Goal: Task Accomplishment & Management: Complete application form

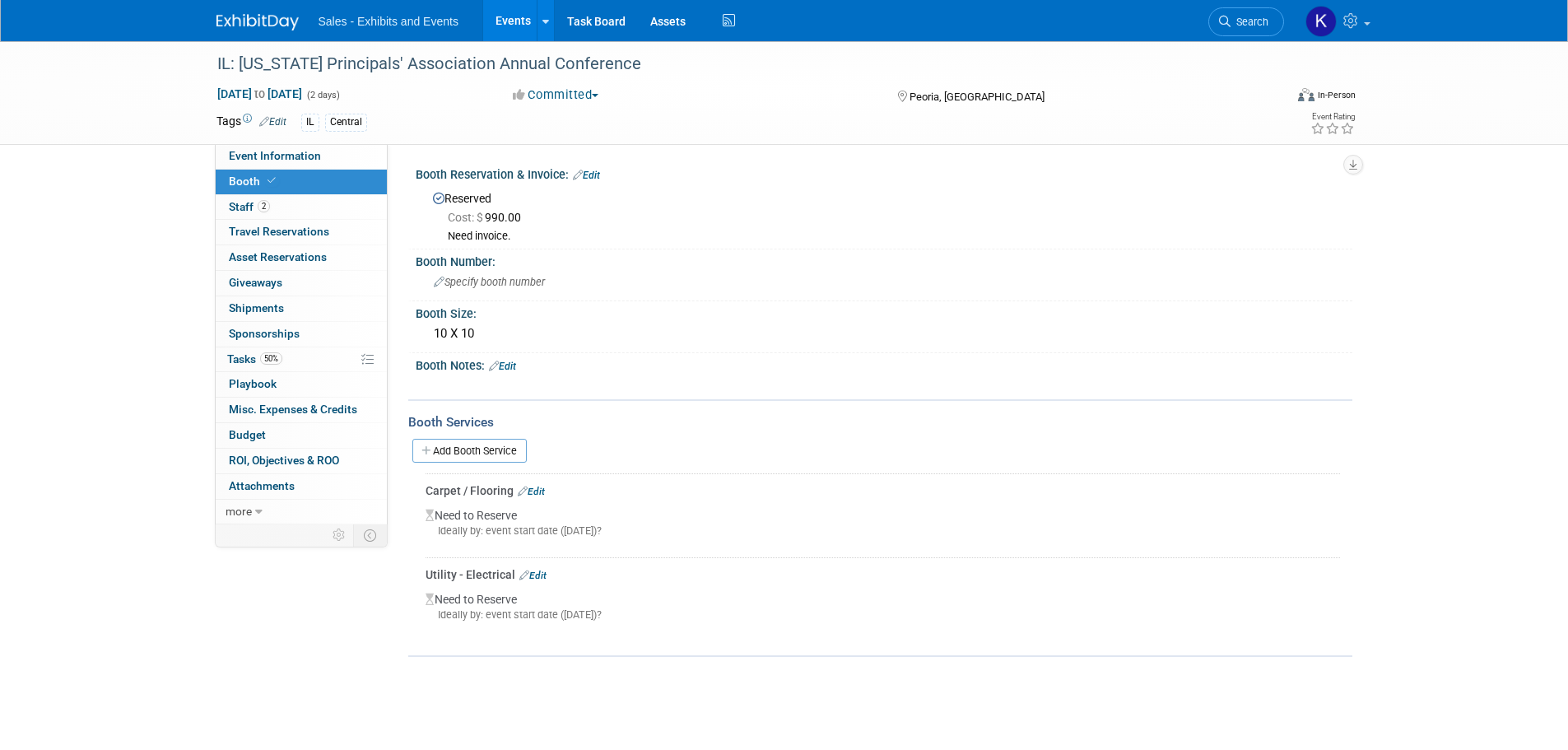
click at [237, 20] on img at bounding box center [257, 23] width 82 height 16
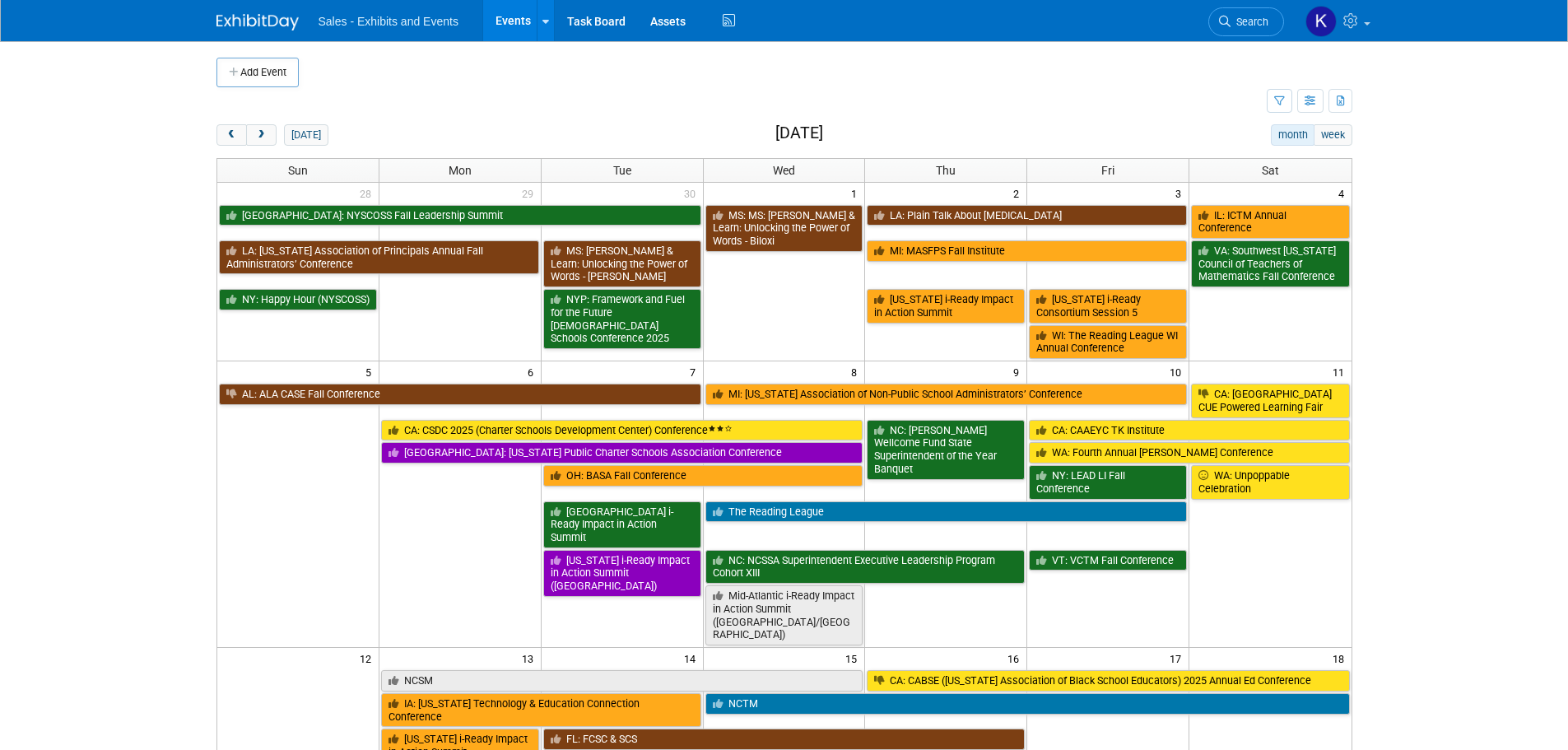
drag, startPoint x: 238, startPoint y: 138, endPoint x: 277, endPoint y: 150, distance: 40.8
click at [238, 138] on button "prev" at bounding box center [232, 135] width 31 height 22
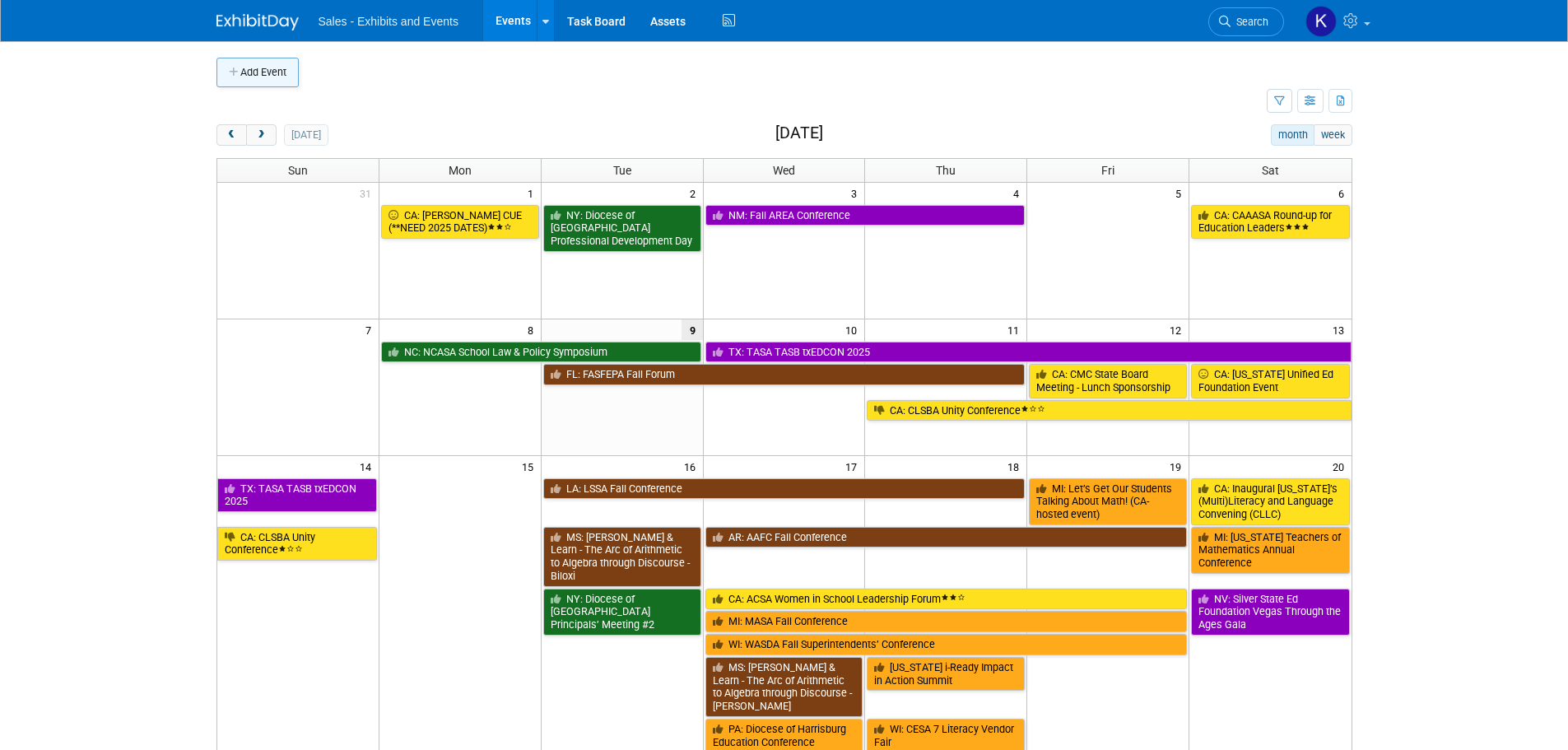
drag, startPoint x: 251, startPoint y: 60, endPoint x: 337, endPoint y: 89, distance: 90.8
click at [250, 60] on button "Add Event" at bounding box center [257, 72] width 82 height 30
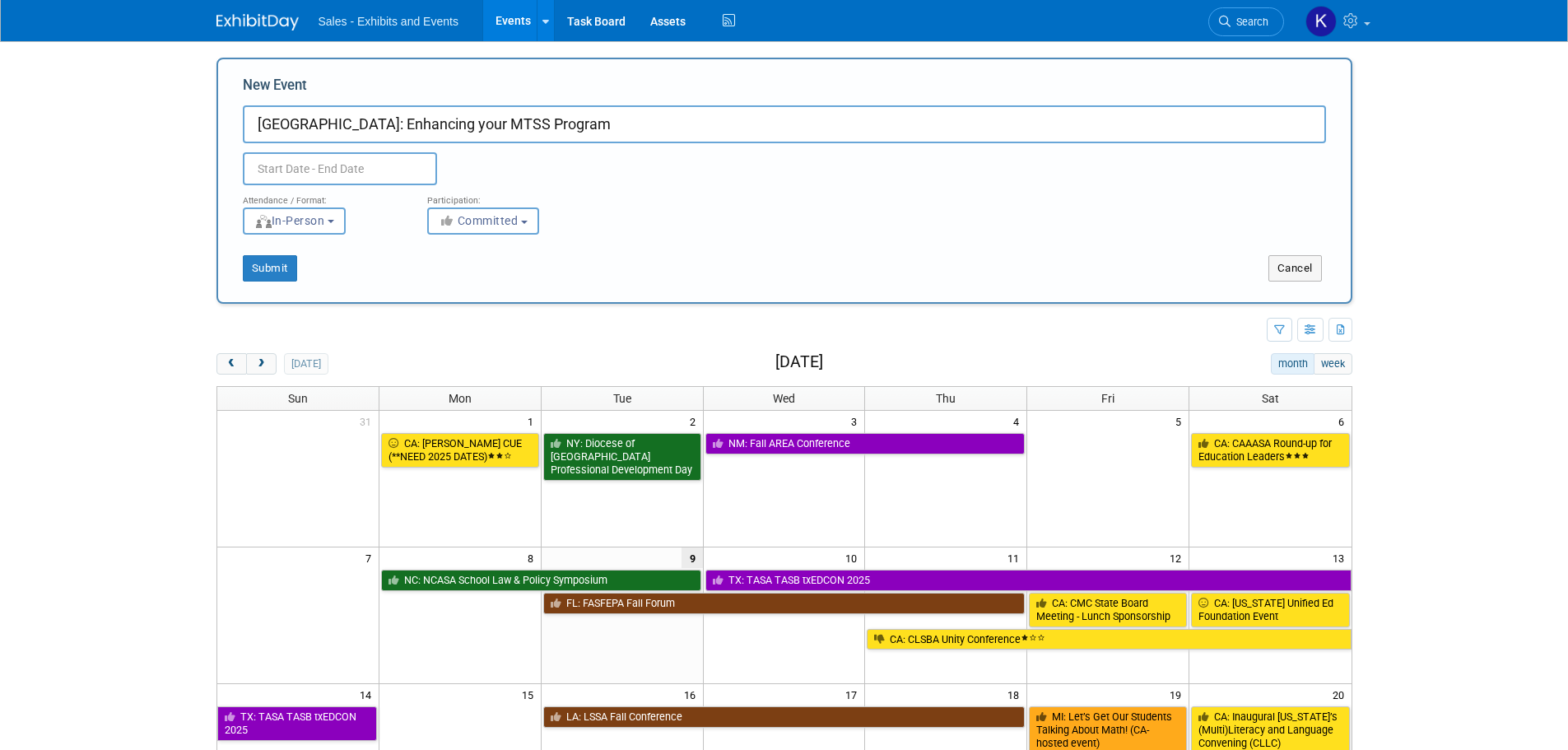
drag, startPoint x: 521, startPoint y: 134, endPoint x: 530, endPoint y: 134, distance: 9.0
click at [522, 132] on input "NJ: Enhancing your MTSS Program" at bounding box center [784, 125] width 1084 height 38
type input "NJ: Enhancing your MTSS Program and Universal K-3 Literacy Screening with i-Rea…"
click at [286, 170] on input "text" at bounding box center [339, 169] width 194 height 32
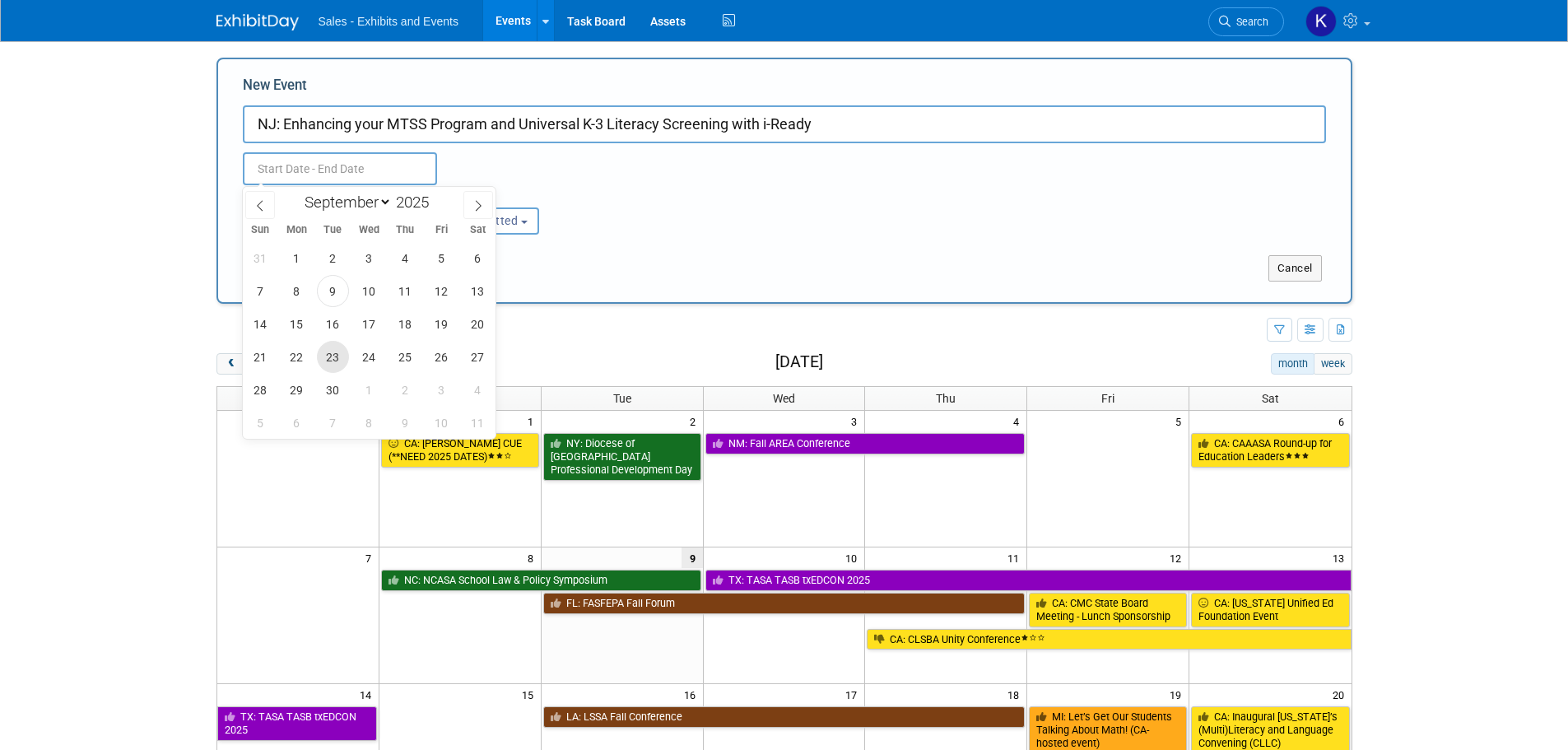
click at [333, 355] on span "23" at bounding box center [333, 357] width 32 height 32
type input "Sep 23, 2025 to Sep 23, 2025"
click at [588, 211] on div "Participation: <i class="fas fa-thumbs-up" style="color: #a5a5a5; padding-right…" at bounding box center [507, 209] width 184 height 50
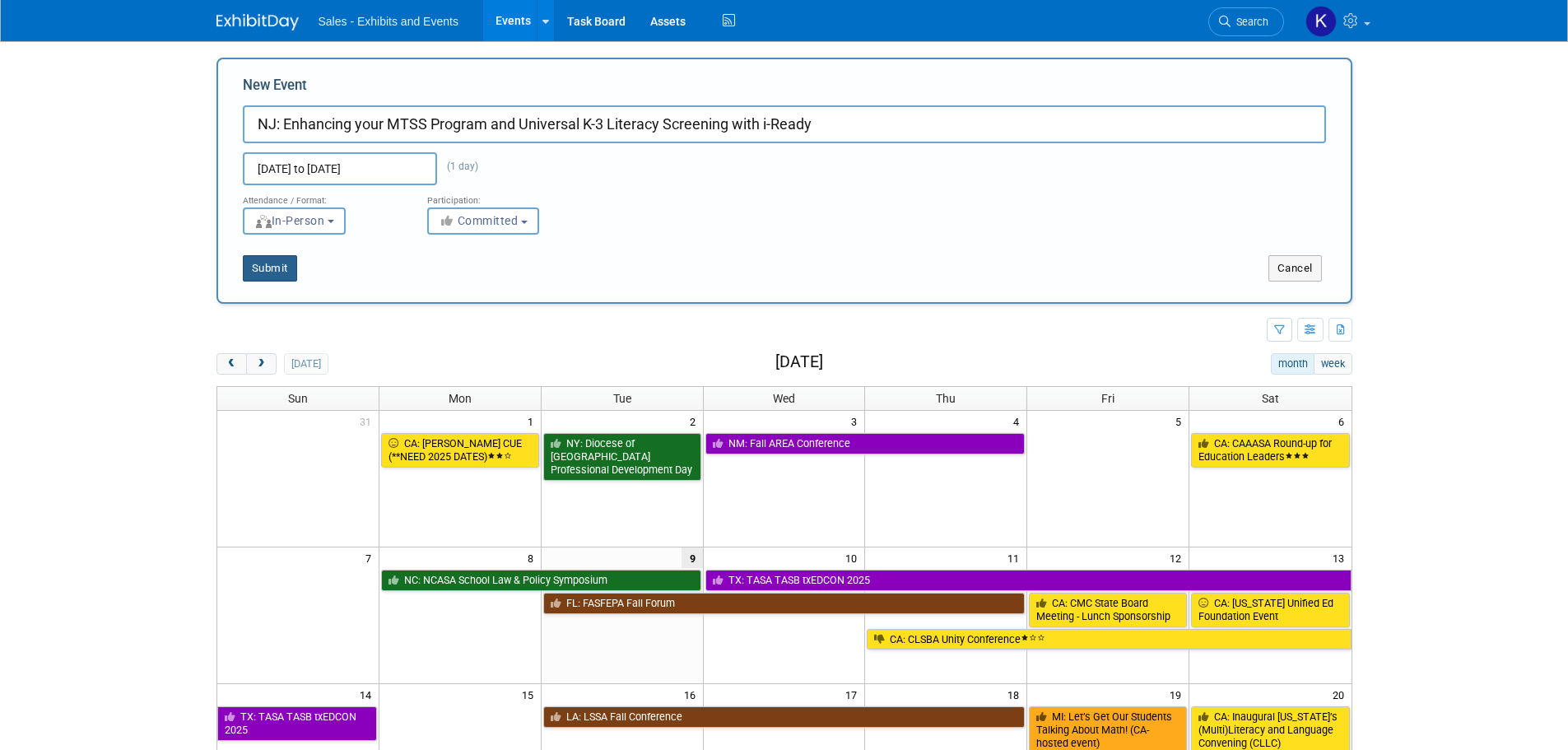
click at [256, 267] on button "Submit" at bounding box center [270, 268] width 54 height 26
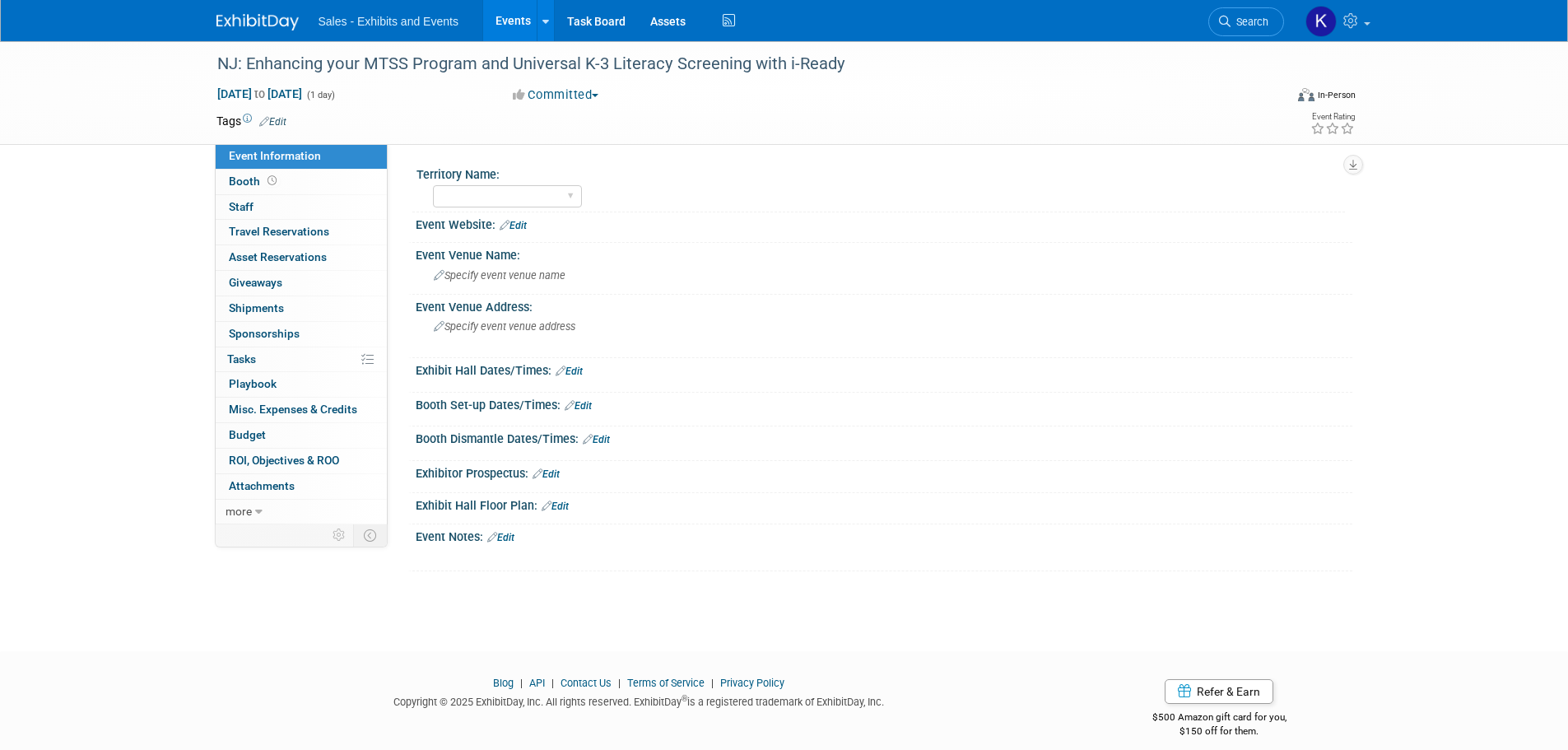
click at [282, 121] on link "Edit" at bounding box center [272, 122] width 27 height 12
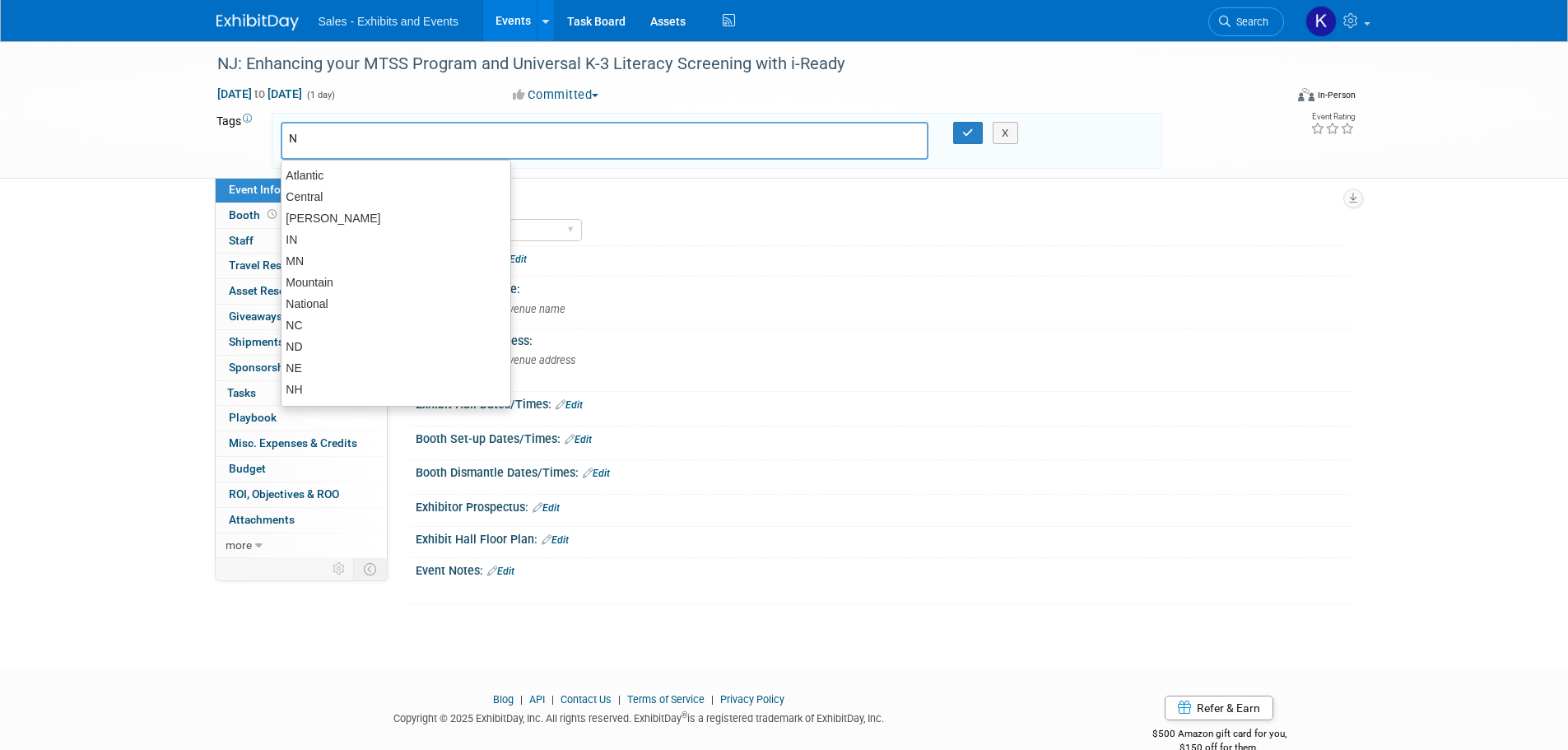
type input "NJ"
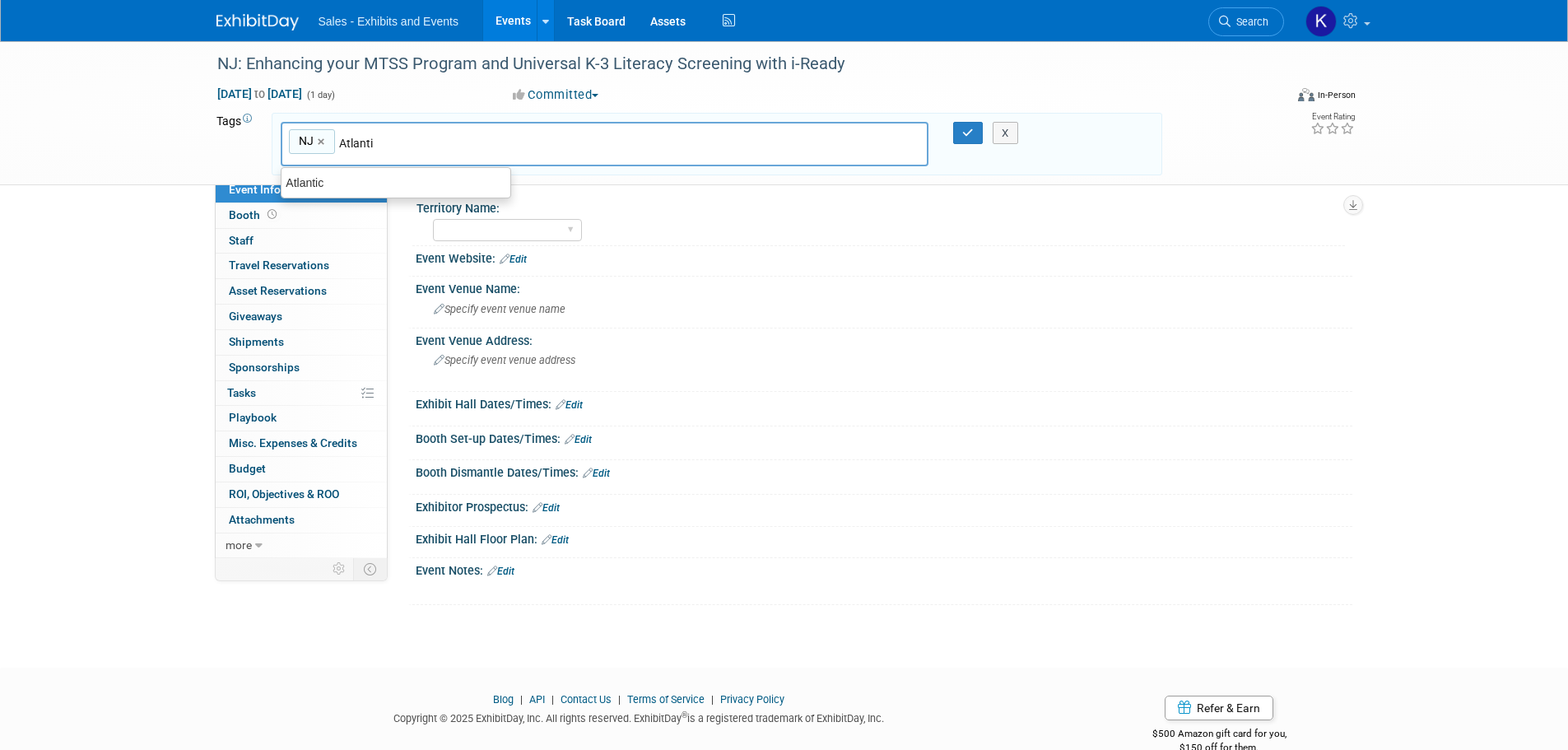
type input "Atlantic"
type input "NJ, Atlantic"
click at [973, 127] on icon "button" at bounding box center [968, 133] width 12 height 11
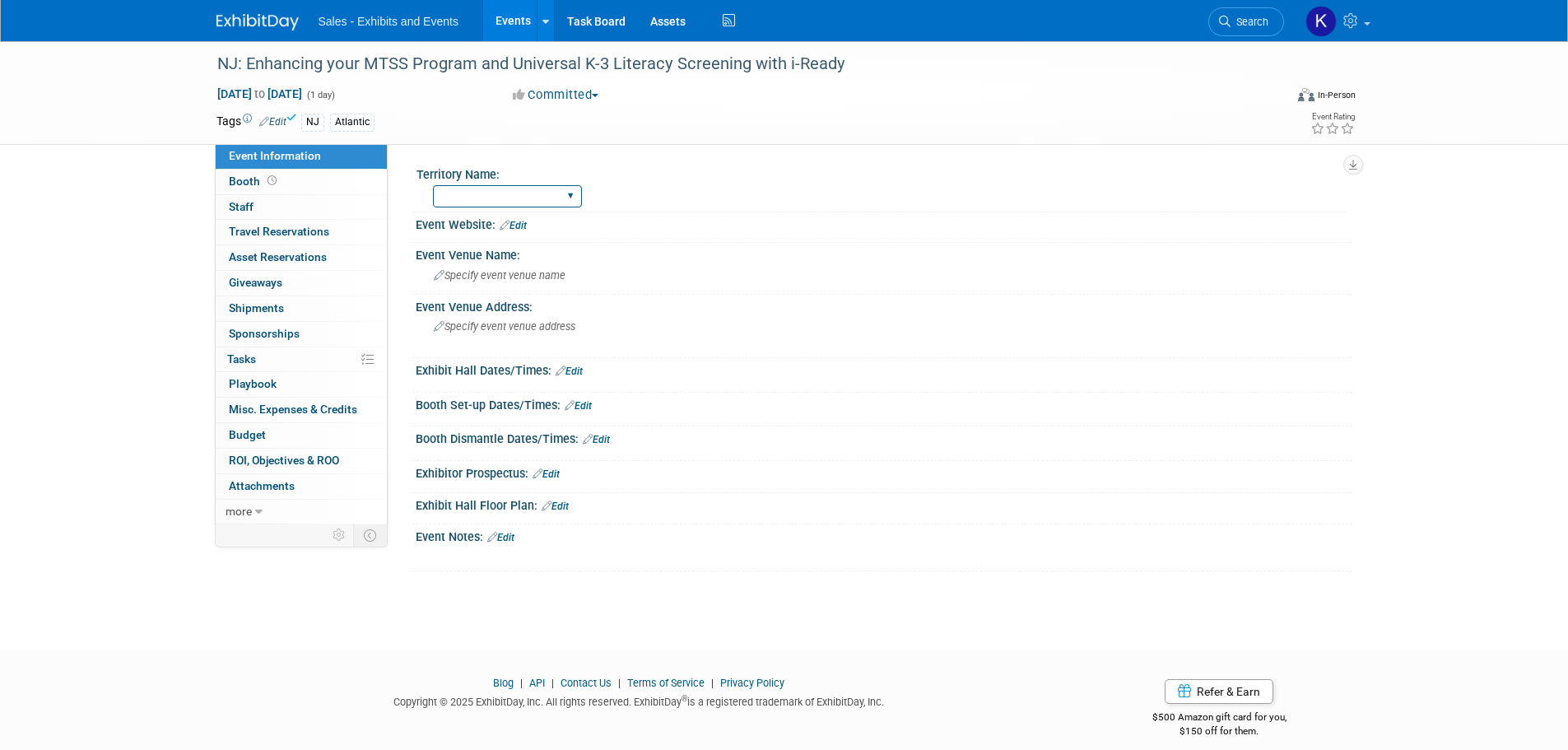
click at [574, 206] on select "Atlantic Southeast Central Southwest Pacific Mountain National Strategic Partne…" at bounding box center [507, 196] width 149 height 23
select select "Atlantic"
click at [433, 185] on select "Atlantic Southeast Central Southwest Pacific Mountain National Strategic Partne…" at bounding box center [507, 196] width 149 height 23
drag, startPoint x: 512, startPoint y: 538, endPoint x: 534, endPoint y: 545, distance: 23.1
click at [514, 540] on link "Edit" at bounding box center [501, 537] width 27 height 12
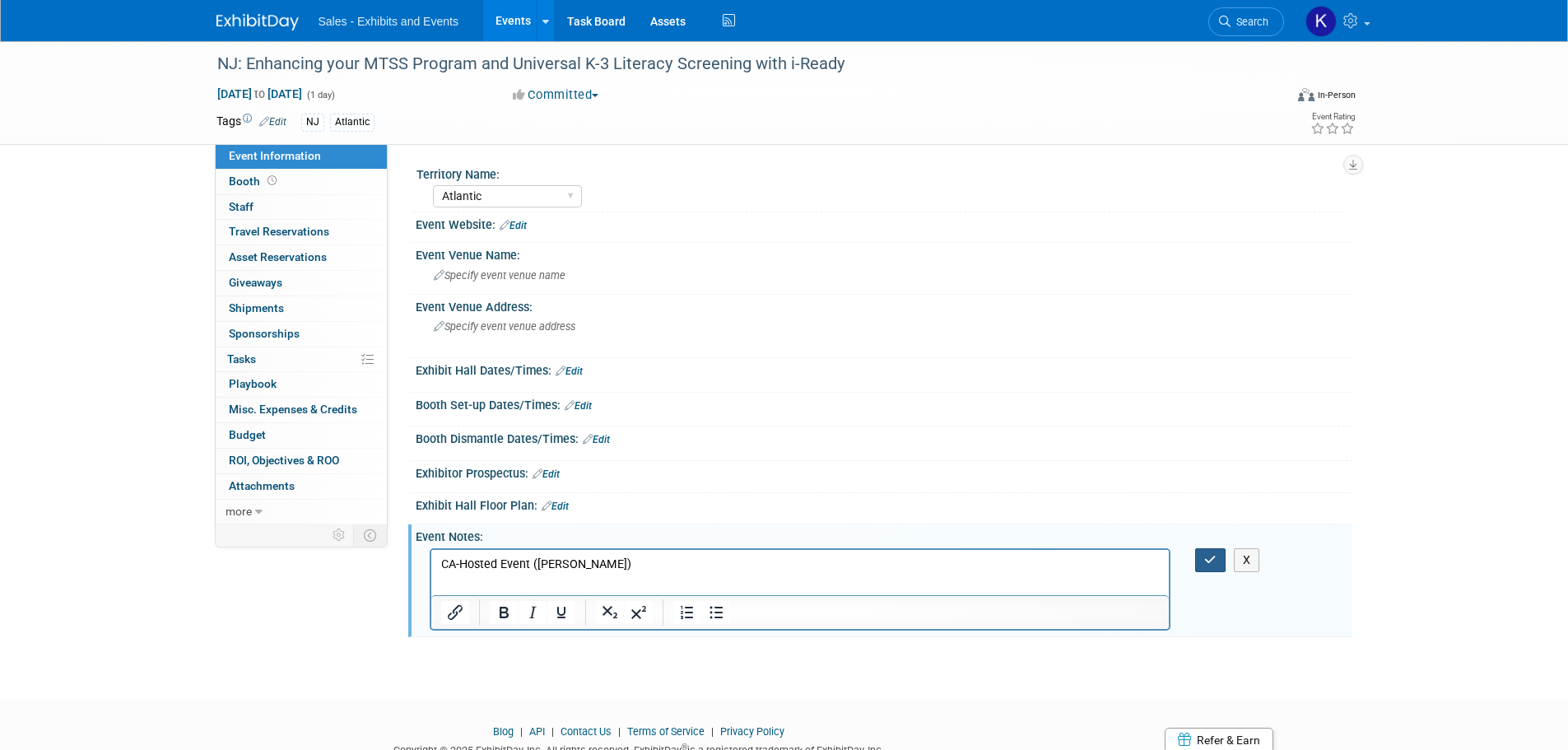
drag, startPoint x: 1207, startPoint y: 556, endPoint x: 1177, endPoint y: 585, distance: 41.7
click at [1207, 557] on icon "button" at bounding box center [1211, 560] width 13 height 12
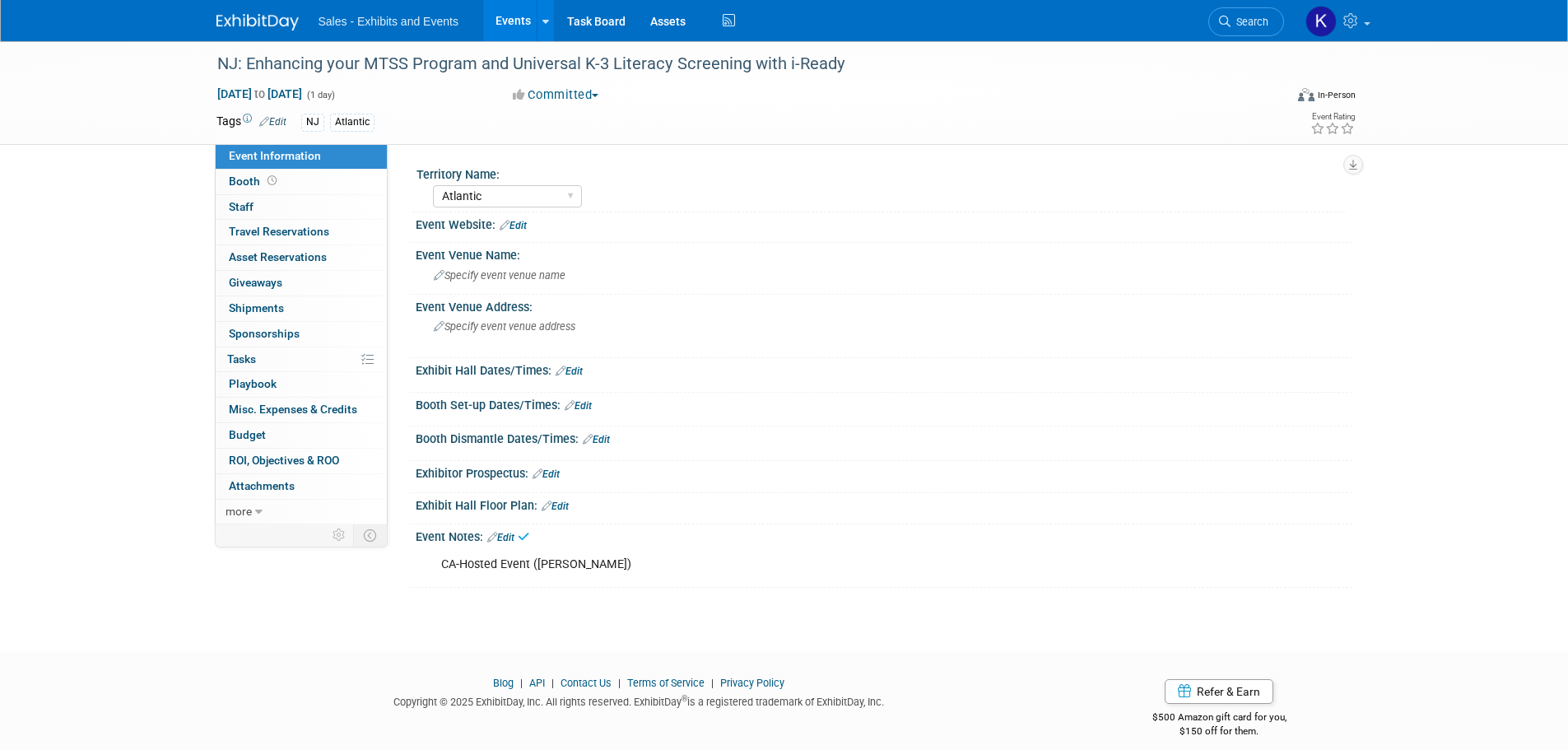
click at [266, 25] on img at bounding box center [257, 23] width 82 height 16
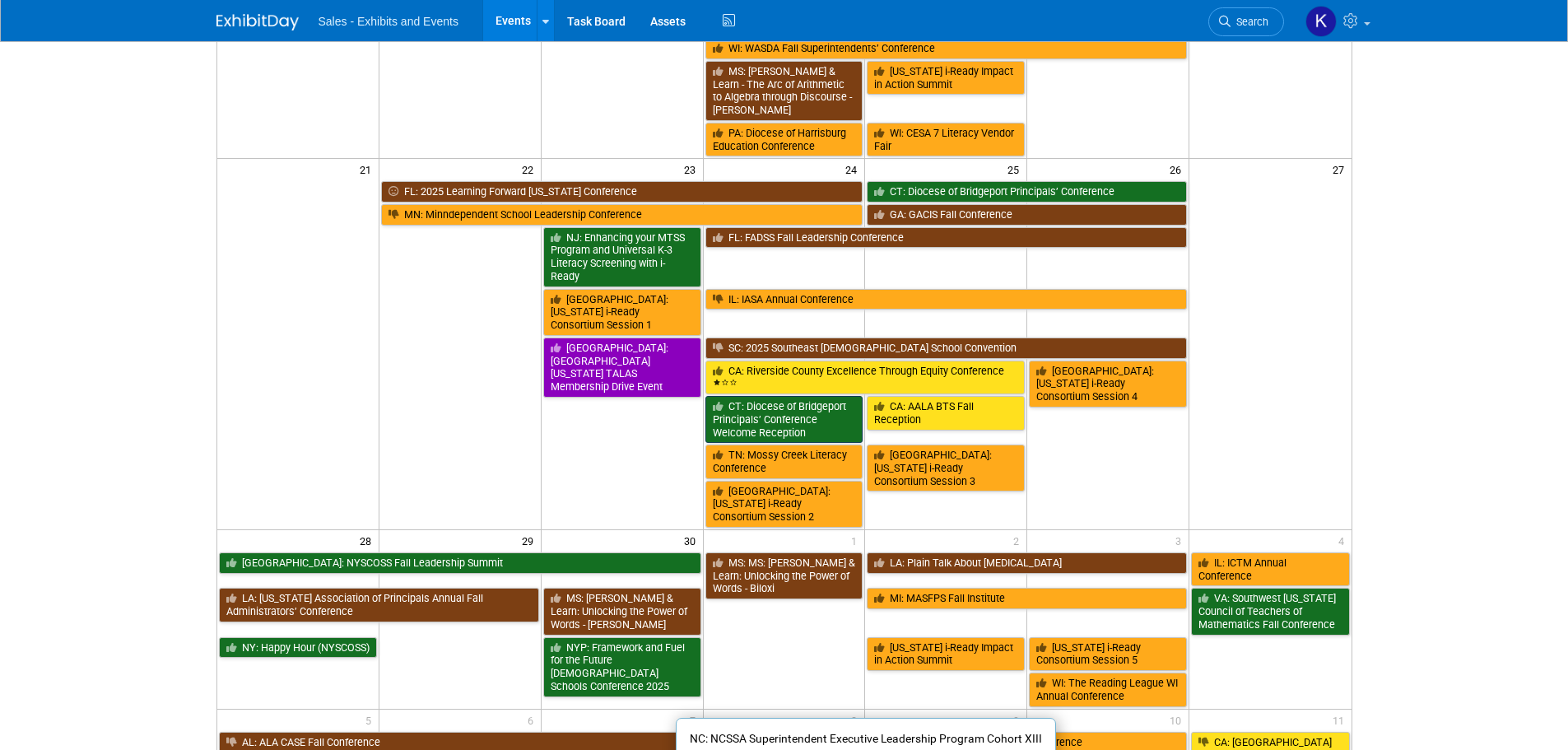
scroll to position [423, 0]
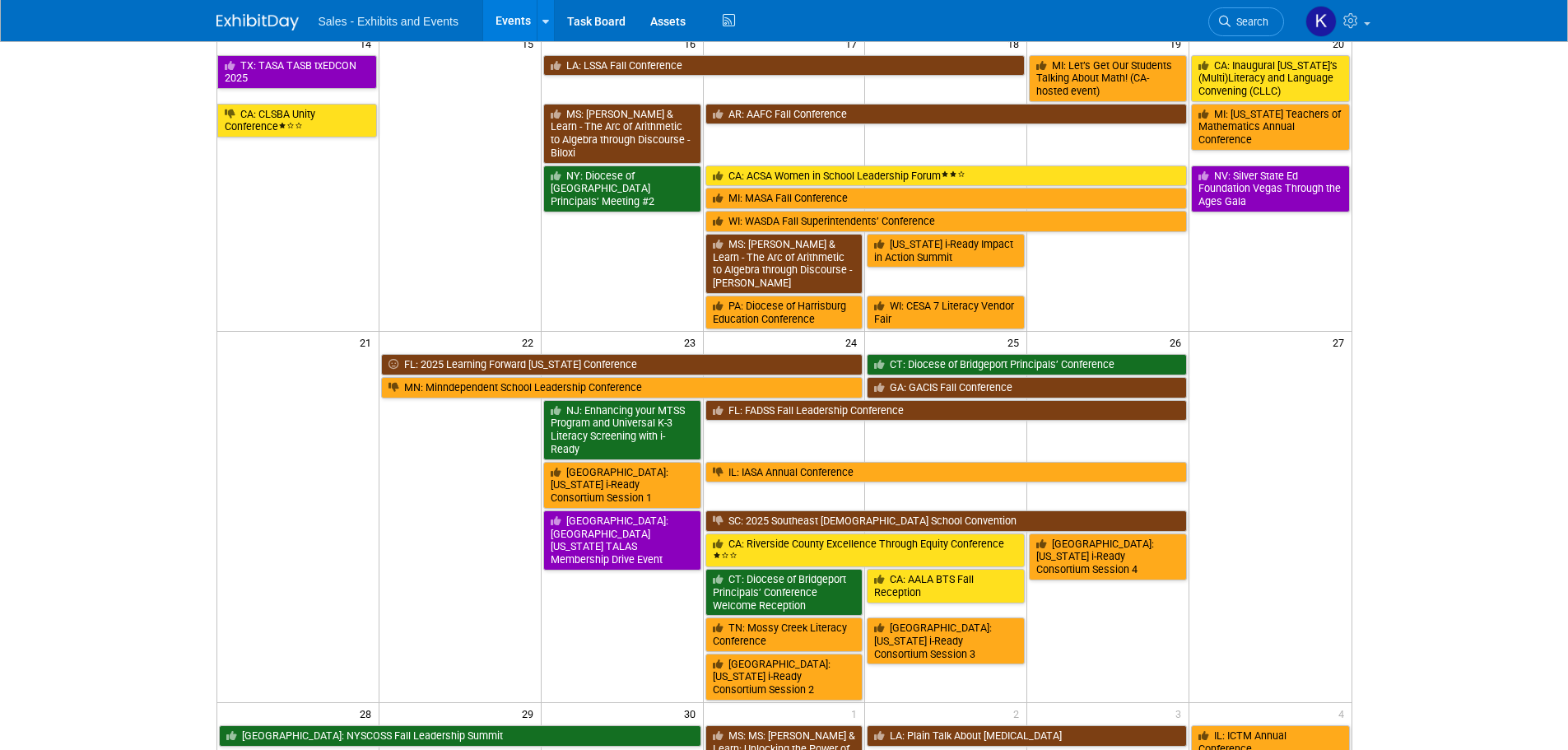
drag, startPoint x: 253, startPoint y: 23, endPoint x: 268, endPoint y: 40, distance: 22.7
click at [253, 23] on img at bounding box center [257, 23] width 82 height 16
